Goal: Check status: Check status

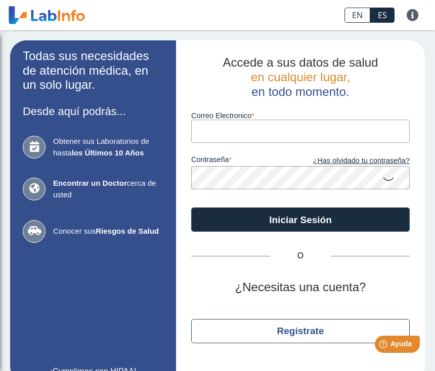
click at [279, 135] on input "Correo Electronico" at bounding box center [300, 131] width 218 height 23
type input "[EMAIL_ADDRESS][DOMAIN_NAME]"
click at [300, 220] on button "Iniciar Sesión" at bounding box center [300, 220] width 218 height 24
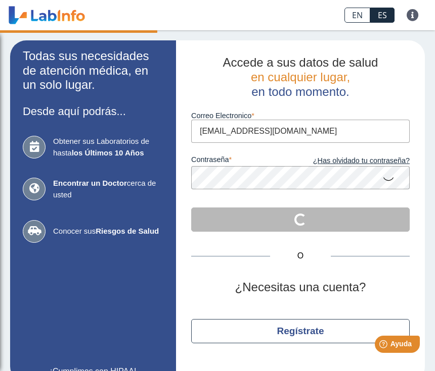
click at [393, 185] on icon at bounding box center [388, 179] width 12 height 20
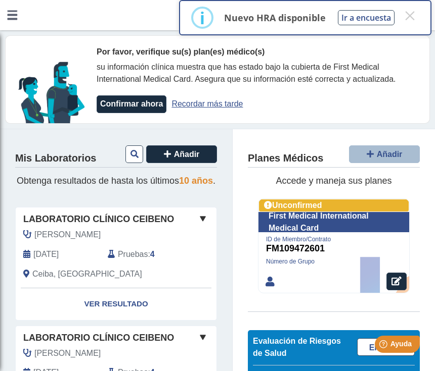
click at [408, 18] on button "×" at bounding box center [409, 16] width 18 height 18
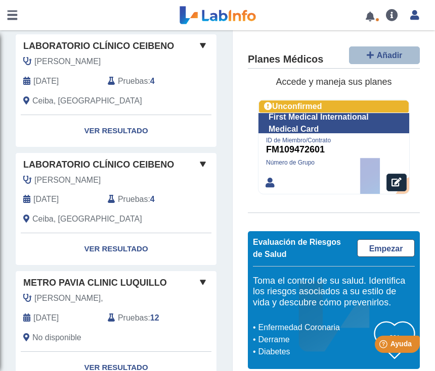
scroll to position [175, 0]
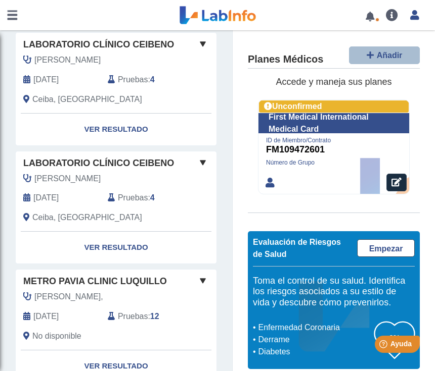
click at [123, 146] on link "Ver Resultado" at bounding box center [116, 130] width 201 height 32
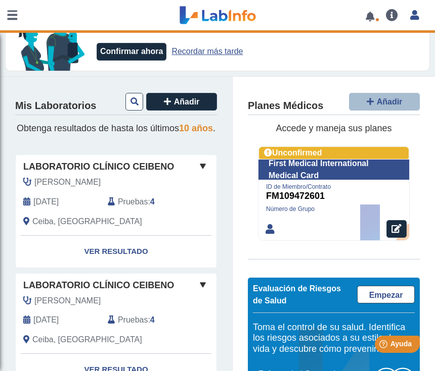
scroll to position [48, 0]
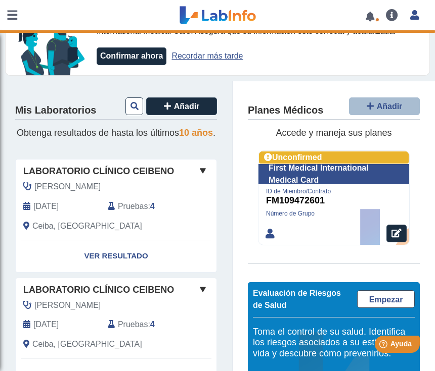
click at [118, 272] on link "Ver Resultado" at bounding box center [116, 257] width 201 height 32
click at [120, 272] on link "Ver Resultado" at bounding box center [116, 257] width 201 height 32
click at [124, 272] on link "Ver Resultado" at bounding box center [116, 257] width 201 height 32
click at [126, 271] on link "Ver Resultado" at bounding box center [116, 257] width 201 height 32
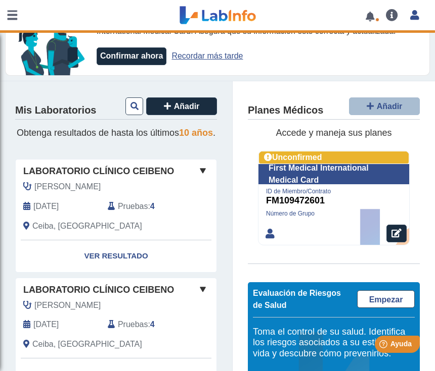
click at [203, 177] on span at bounding box center [203, 171] width 12 height 12
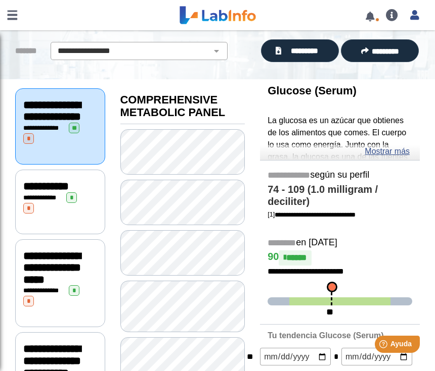
scroll to position [67, 0]
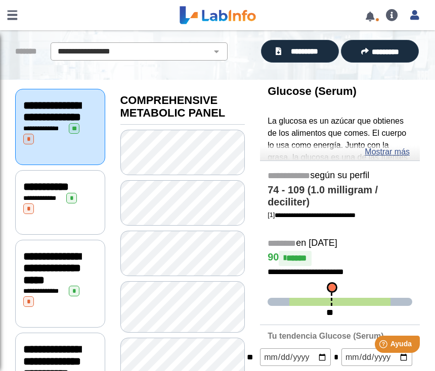
click at [53, 193] on span "**********" at bounding box center [45, 186] width 45 height 11
